Goal: Transaction & Acquisition: Download file/media

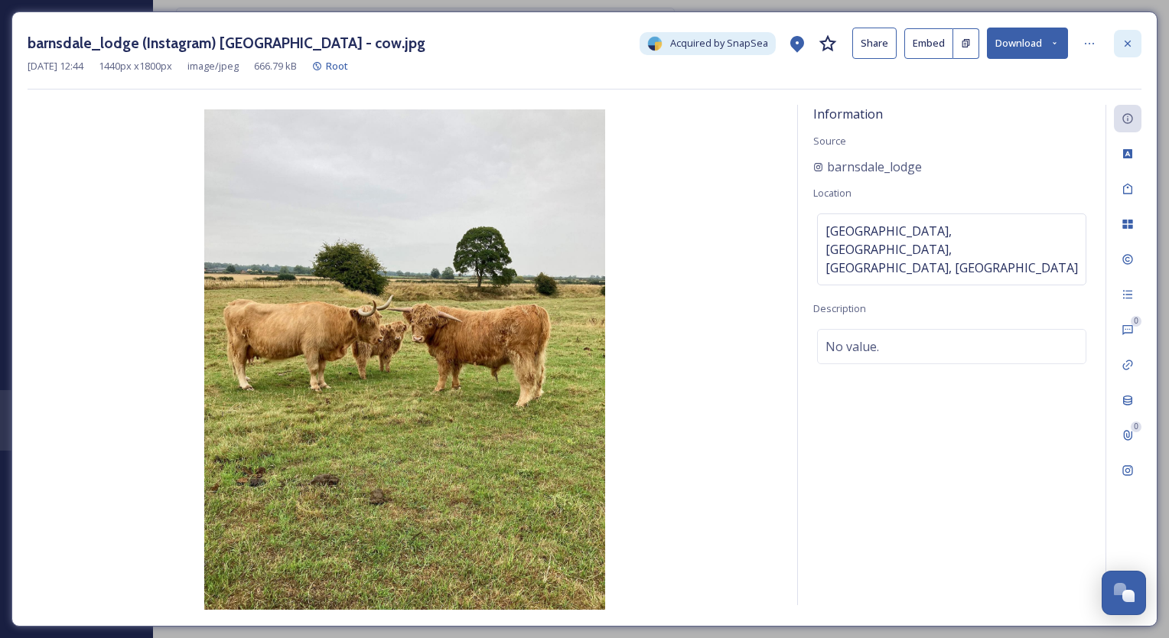
click at [1127, 39] on icon at bounding box center [1127, 43] width 12 height 12
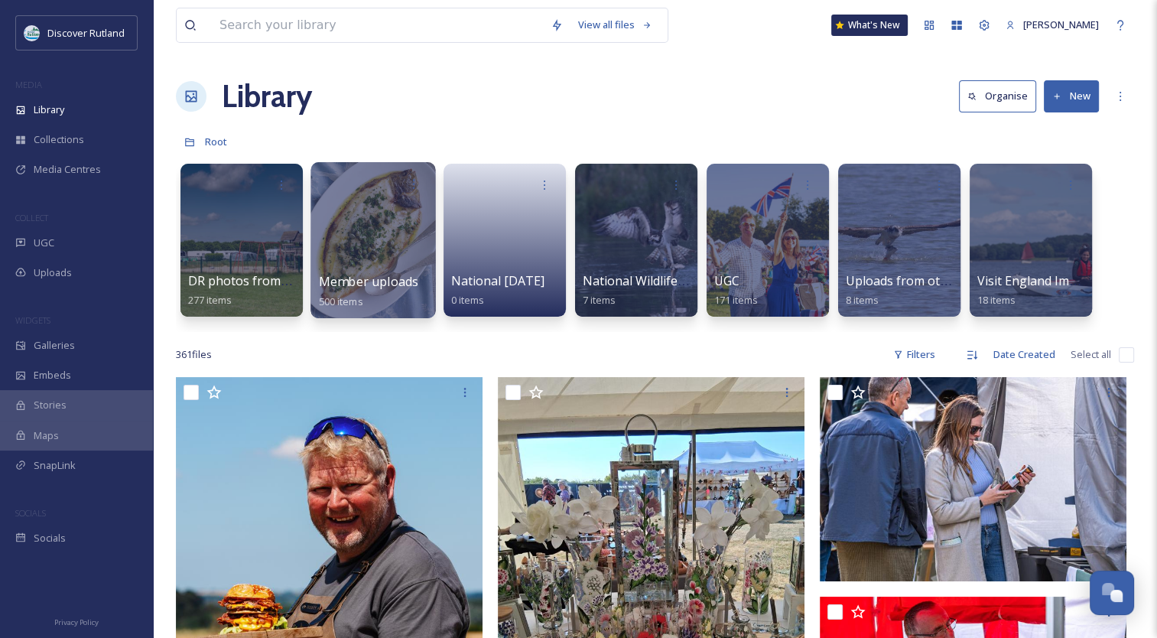
click at [407, 269] on div at bounding box center [373, 240] width 125 height 156
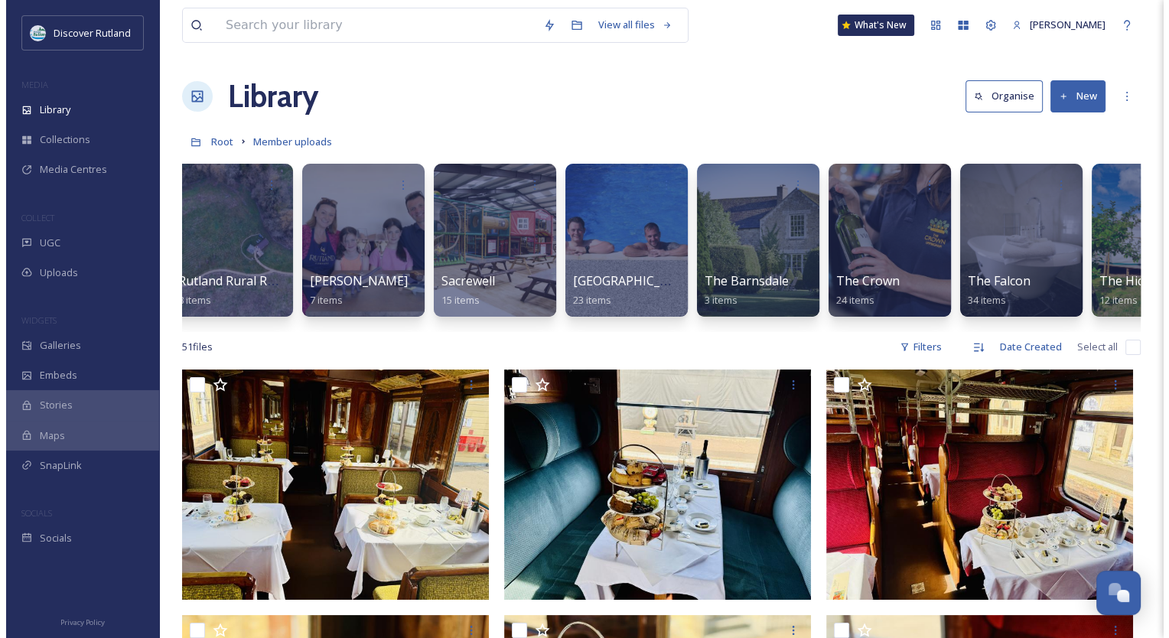
scroll to position [0, 1744]
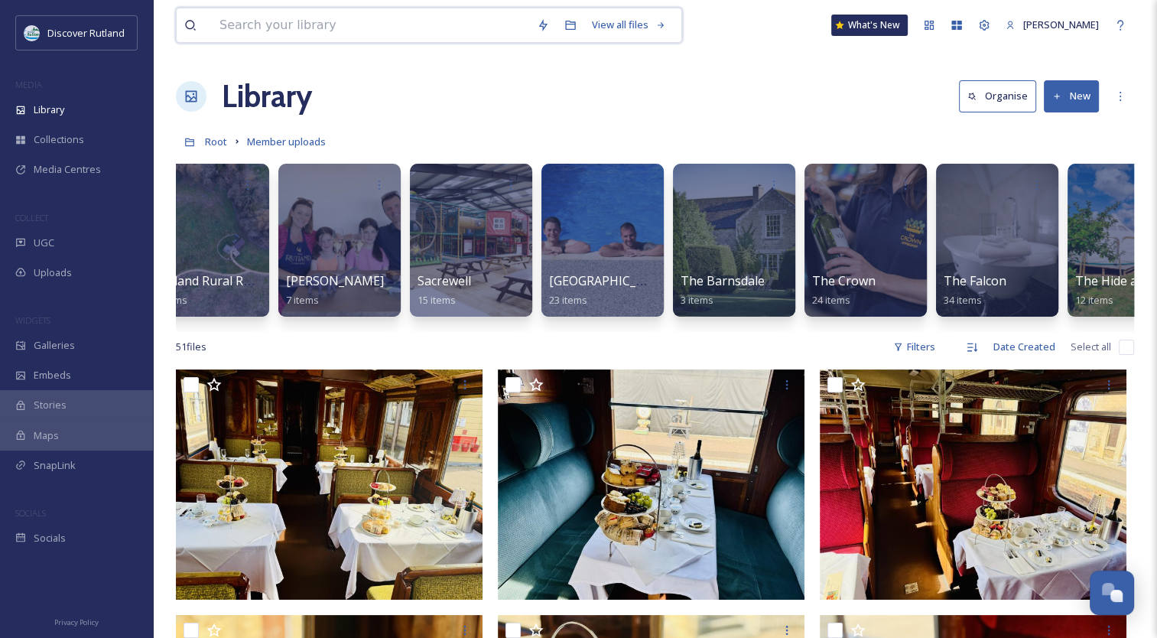
click at [273, 23] on input at bounding box center [370, 25] width 317 height 34
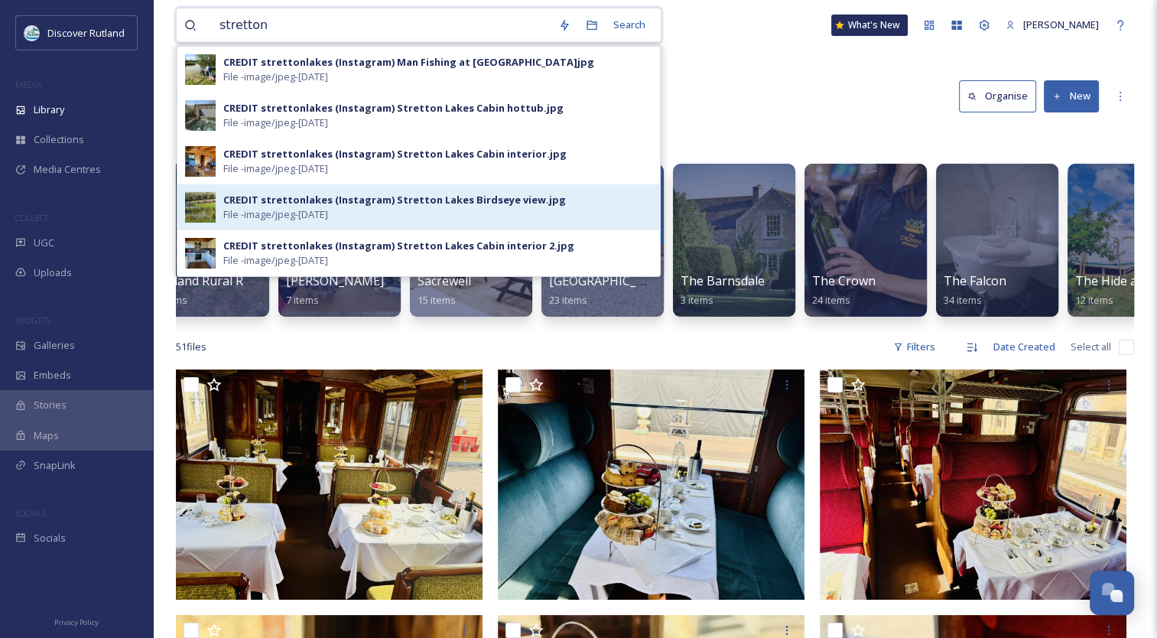
type input "stretton"
click at [277, 194] on div "CREDIT strettonlakes (Instagram) Stretton Lakes Birdseye view.jpg" at bounding box center [394, 200] width 343 height 15
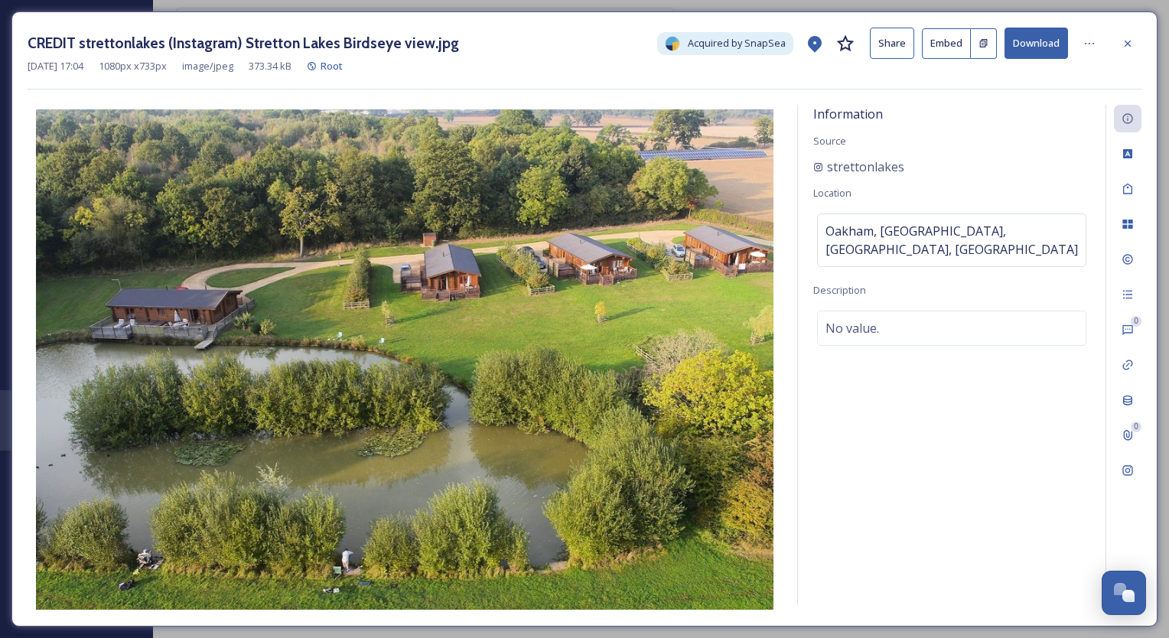
click at [1052, 35] on button "Download" at bounding box center [1035, 43] width 63 height 31
click at [1129, 38] on icon at bounding box center [1127, 43] width 12 height 12
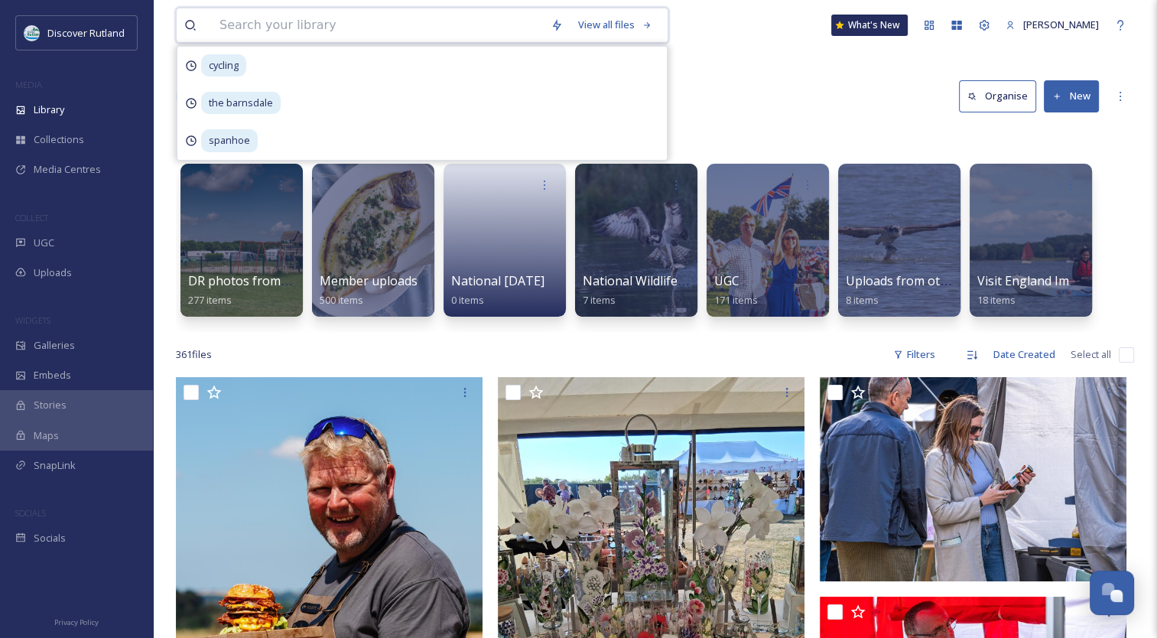
click at [430, 25] on input at bounding box center [377, 25] width 331 height 34
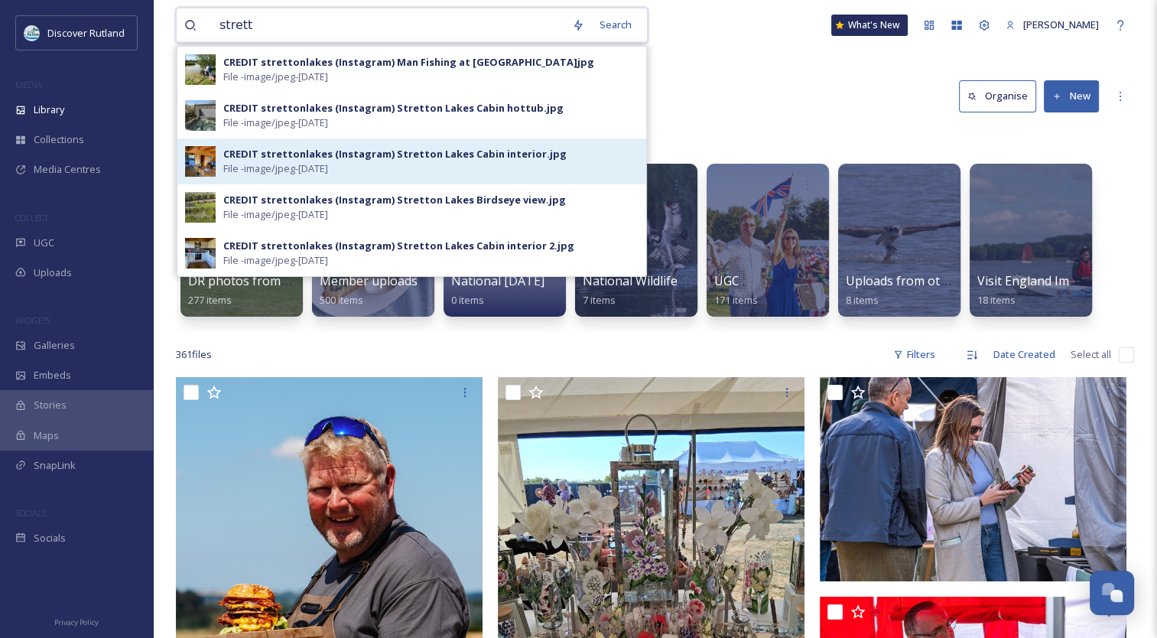
type input "strett"
click at [349, 154] on div "CREDIT strettonlakes (Instagram) Stretton Lakes Cabin interior.jpg" at bounding box center [394, 154] width 343 height 15
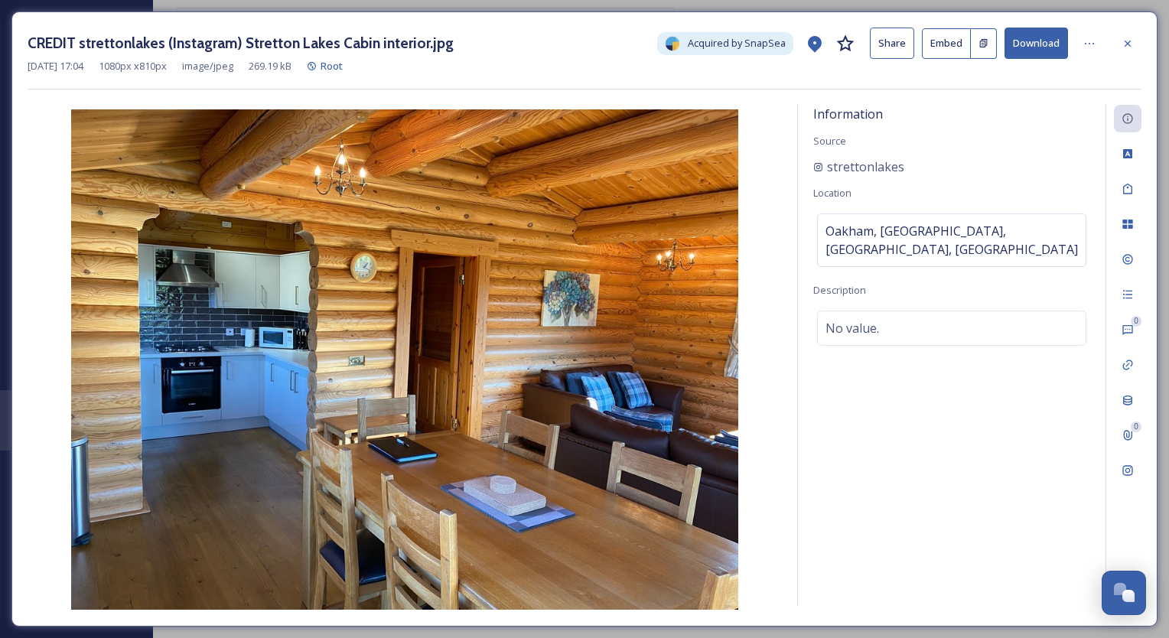
click at [1034, 40] on button "Download" at bounding box center [1035, 43] width 63 height 31
click at [1128, 45] on icon at bounding box center [1127, 43] width 12 height 12
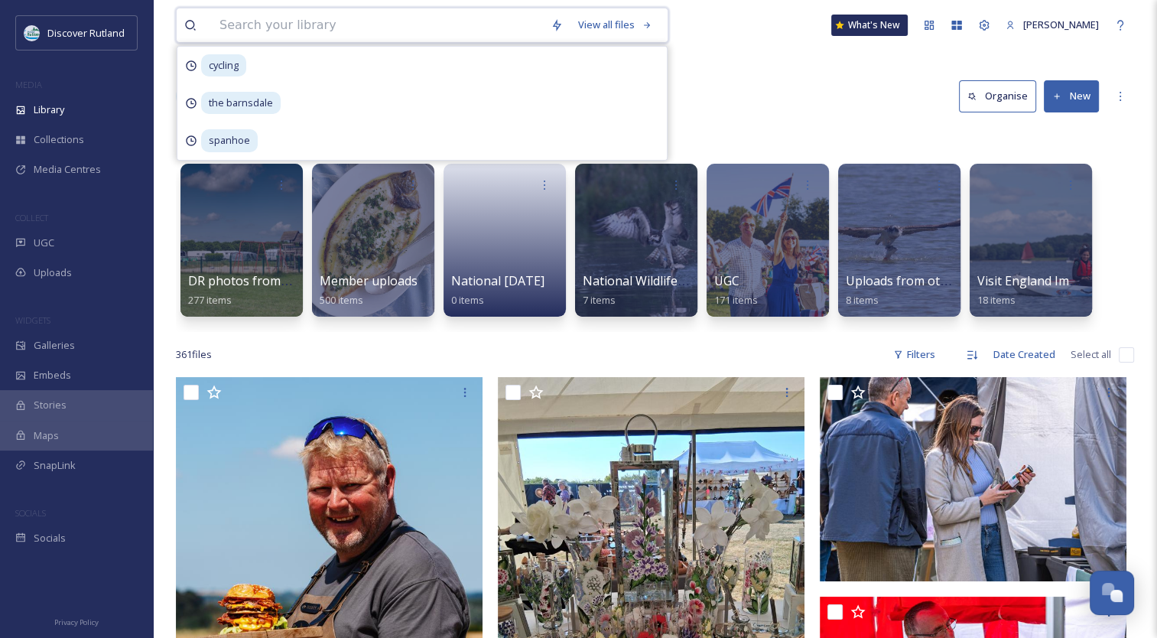
click at [395, 28] on input at bounding box center [377, 25] width 331 height 34
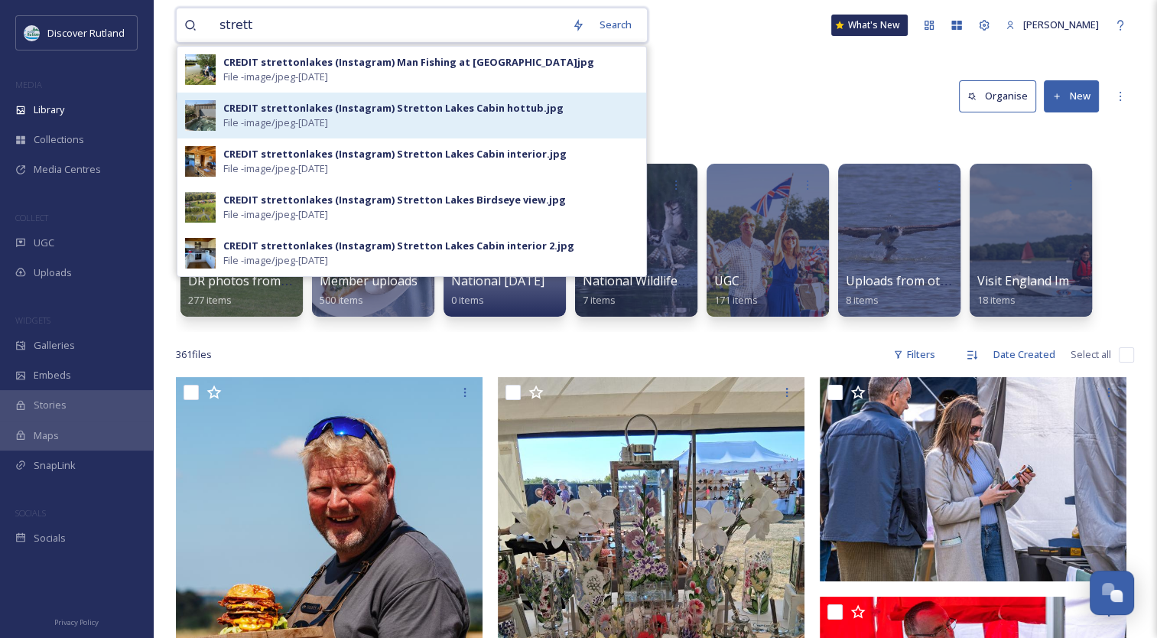
type input "strett"
click at [328, 118] on span "File - image/jpeg - [DATE]" at bounding box center [275, 123] width 105 height 15
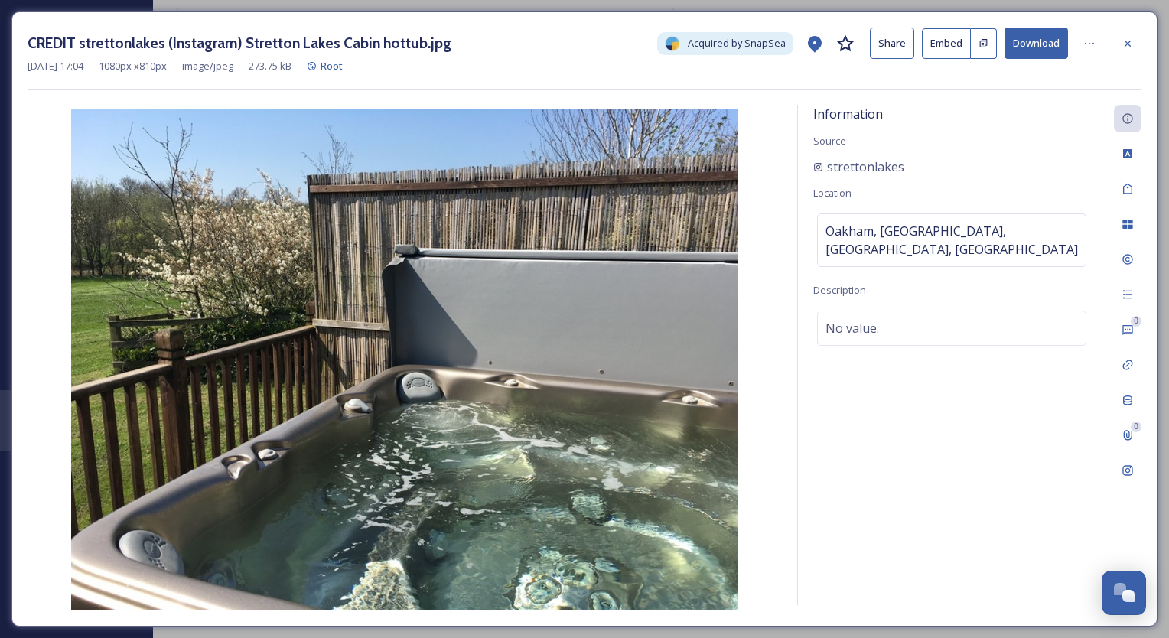
click at [1046, 47] on button "Download" at bounding box center [1035, 43] width 63 height 31
